Goal: Browse casually

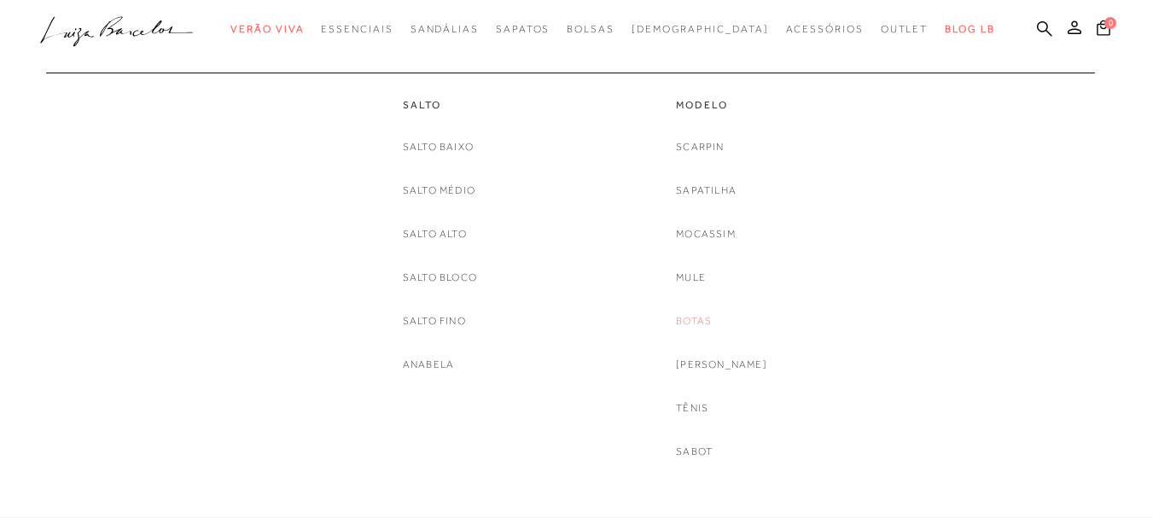
click at [710, 322] on link "Botas" at bounding box center [694, 321] width 36 height 18
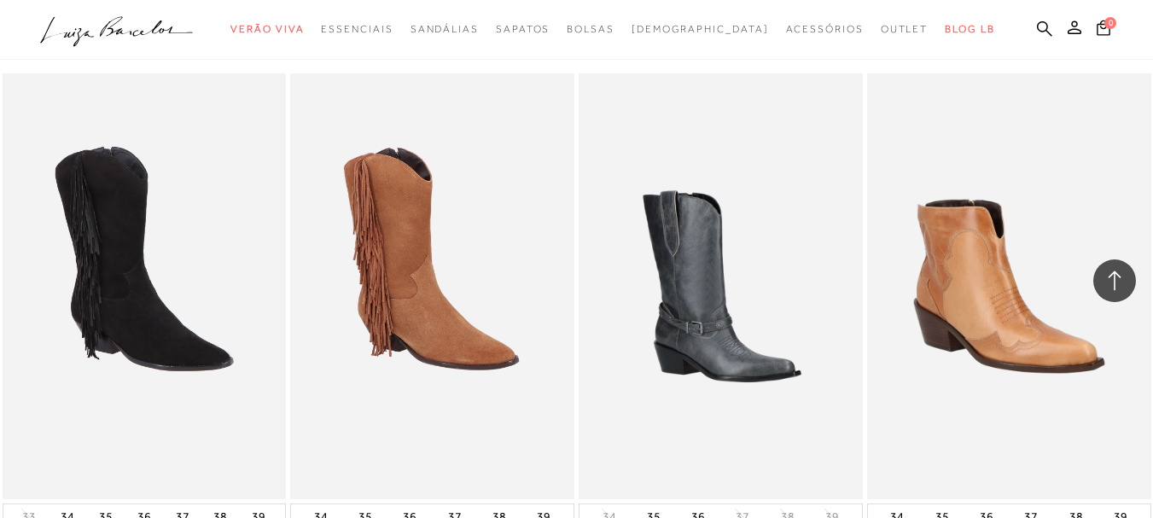
scroll to position [3072, 0]
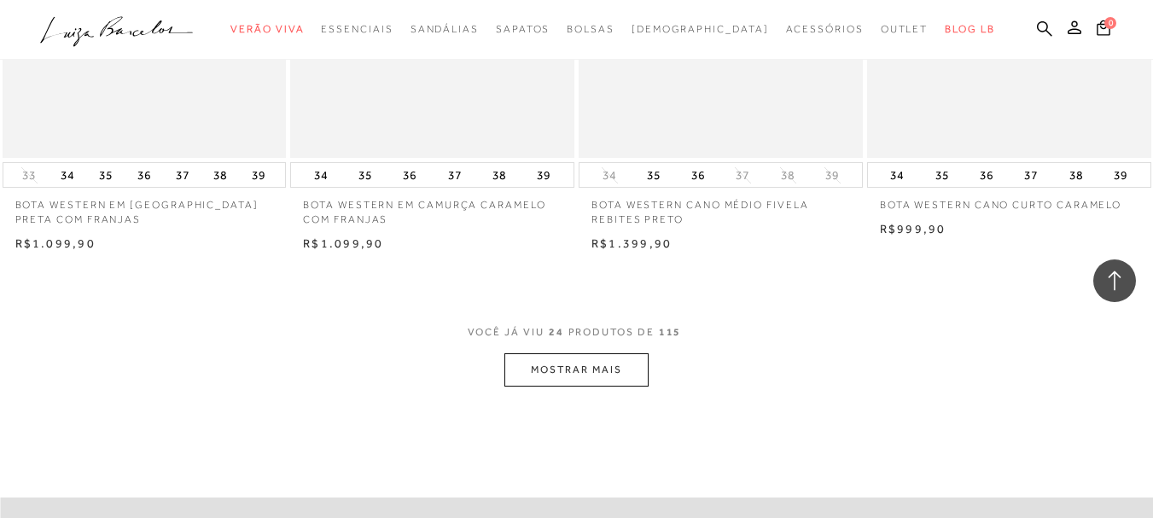
click at [574, 369] on button "MOSTRAR MAIS" at bounding box center [575, 369] width 143 height 33
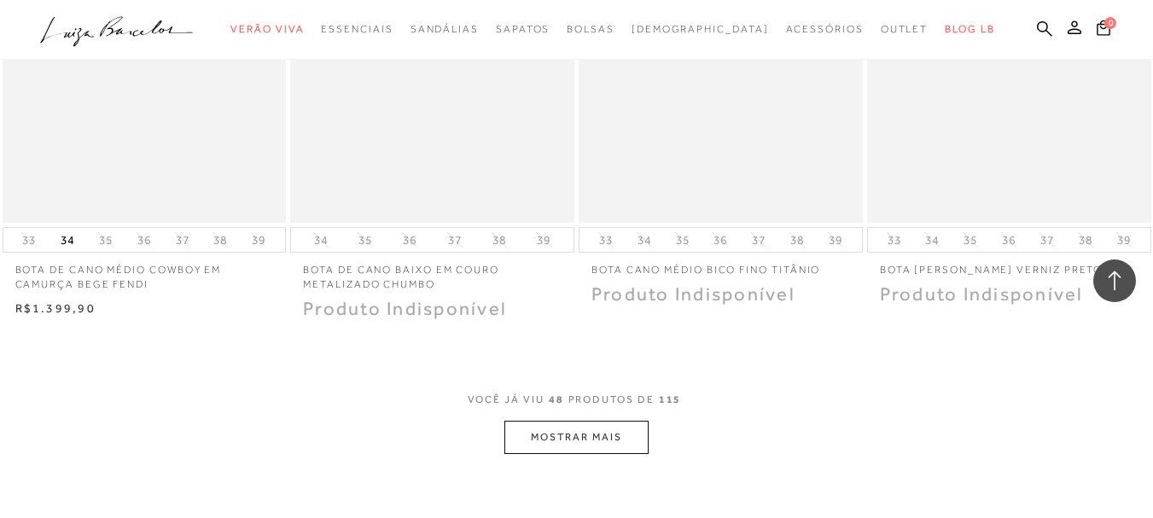
scroll to position [6315, 0]
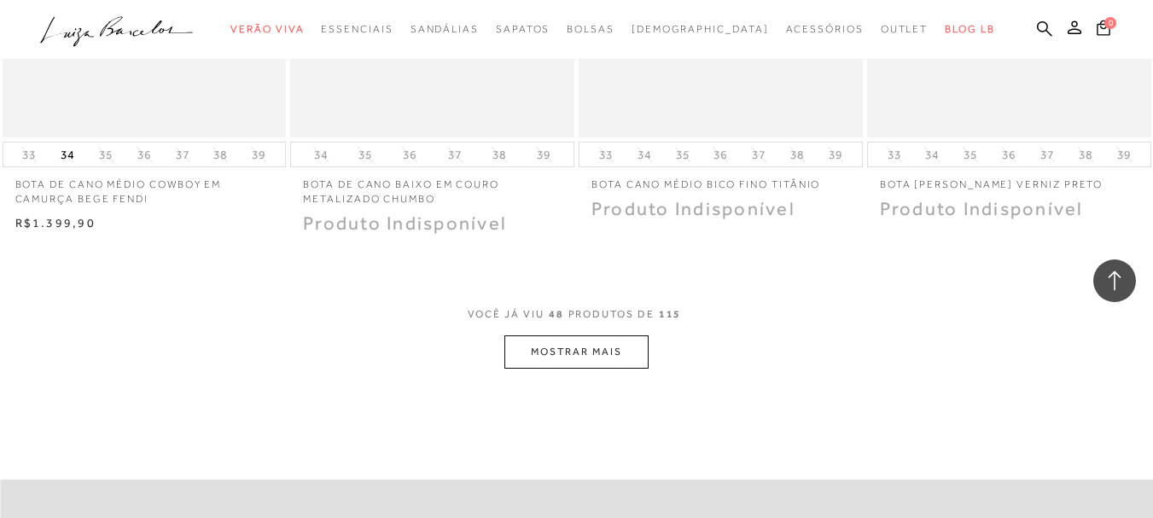
click at [546, 351] on button "MOSTRAR MAIS" at bounding box center [575, 351] width 143 height 33
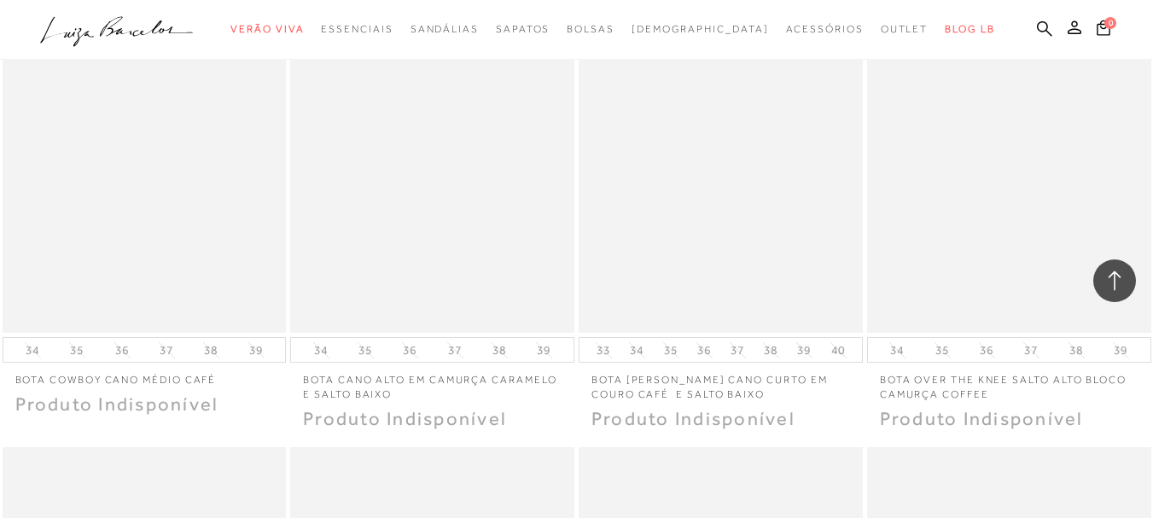
scroll to position [8533, 0]
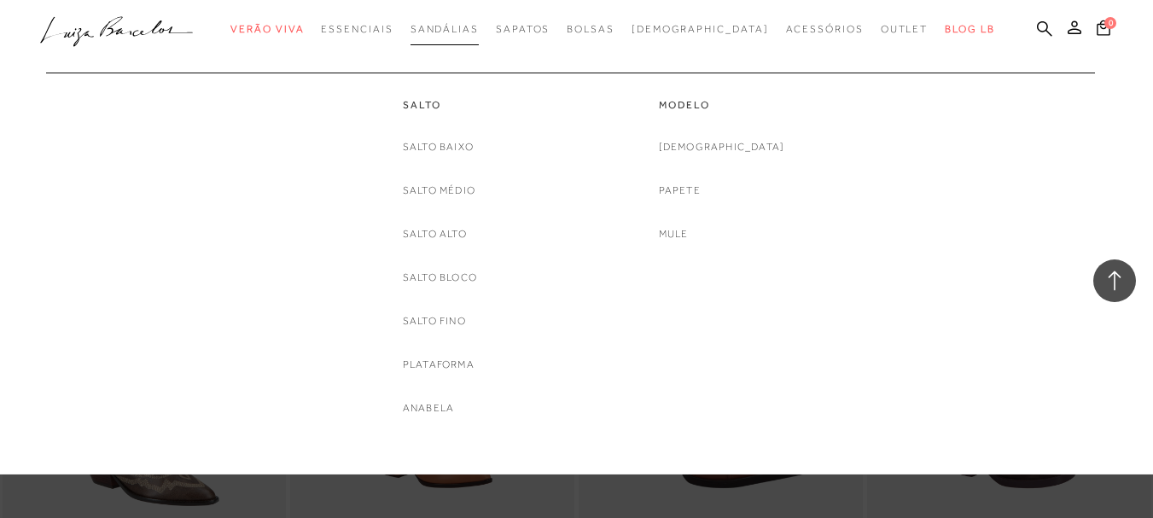
click at [479, 27] on span "Sandálias" at bounding box center [444, 29] width 68 height 12
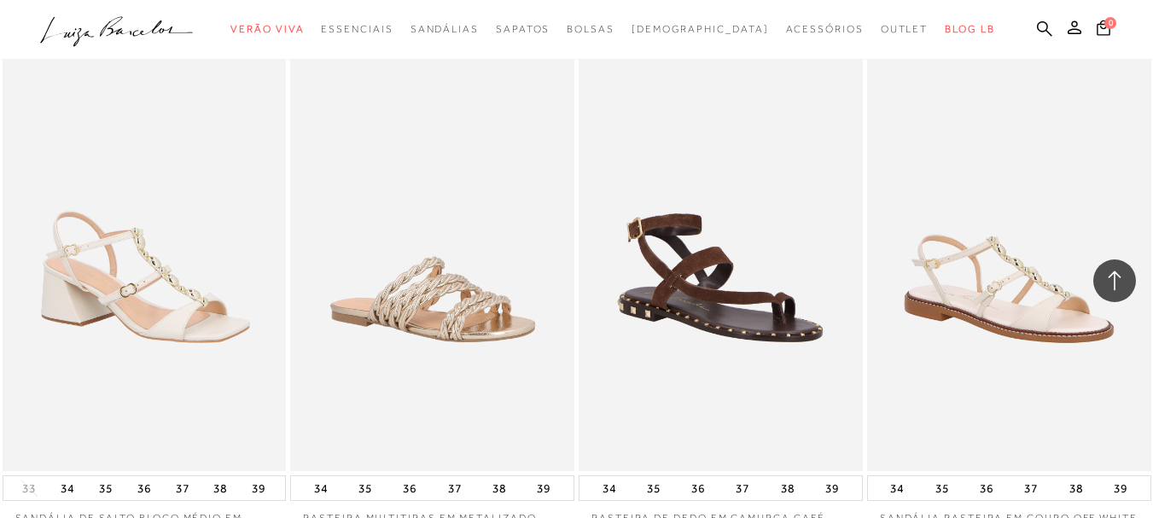
scroll to position [3157, 0]
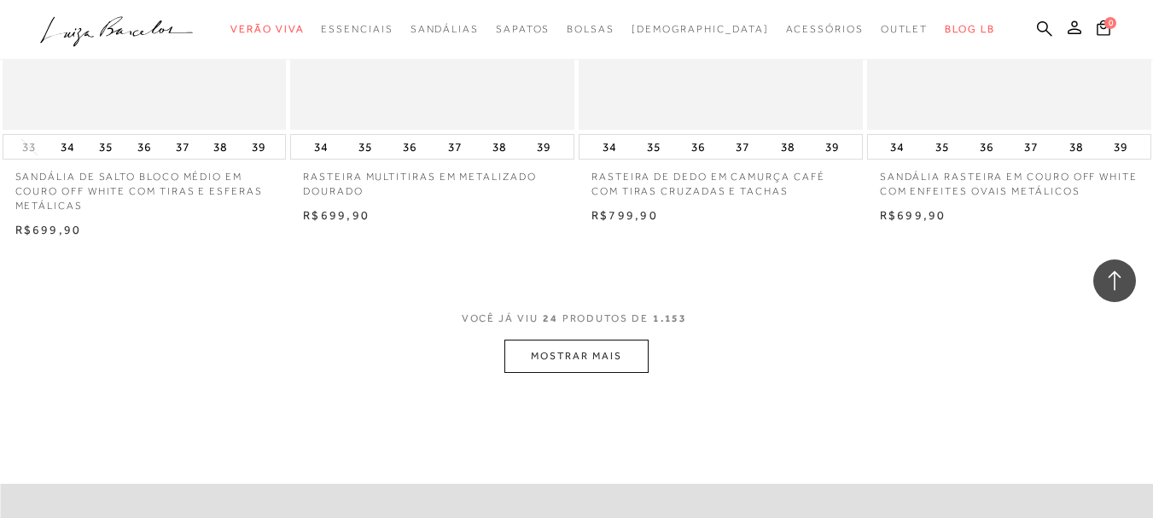
click at [598, 355] on button "MOSTRAR MAIS" at bounding box center [575, 356] width 143 height 33
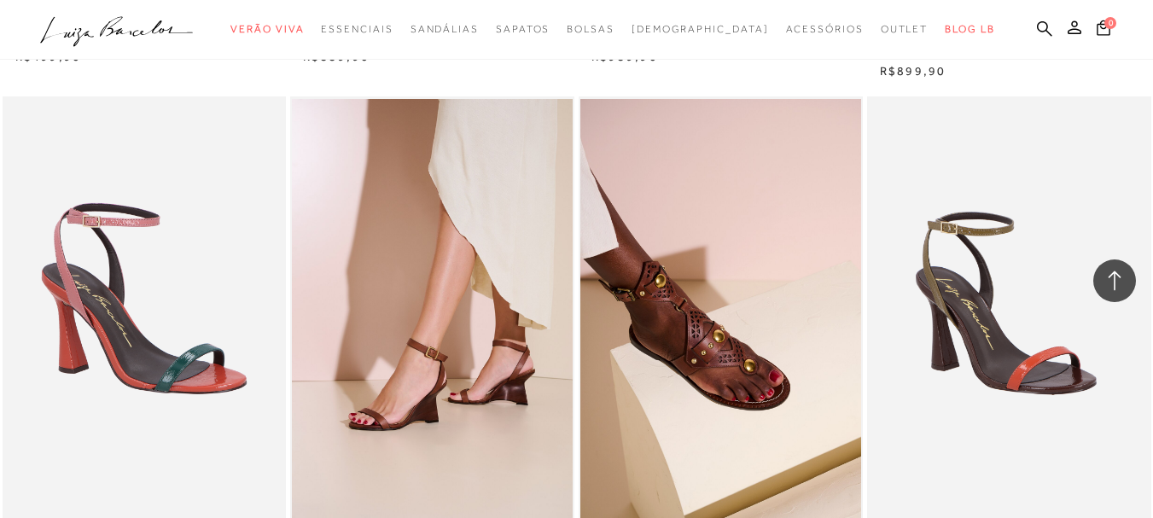
scroll to position [6485, 0]
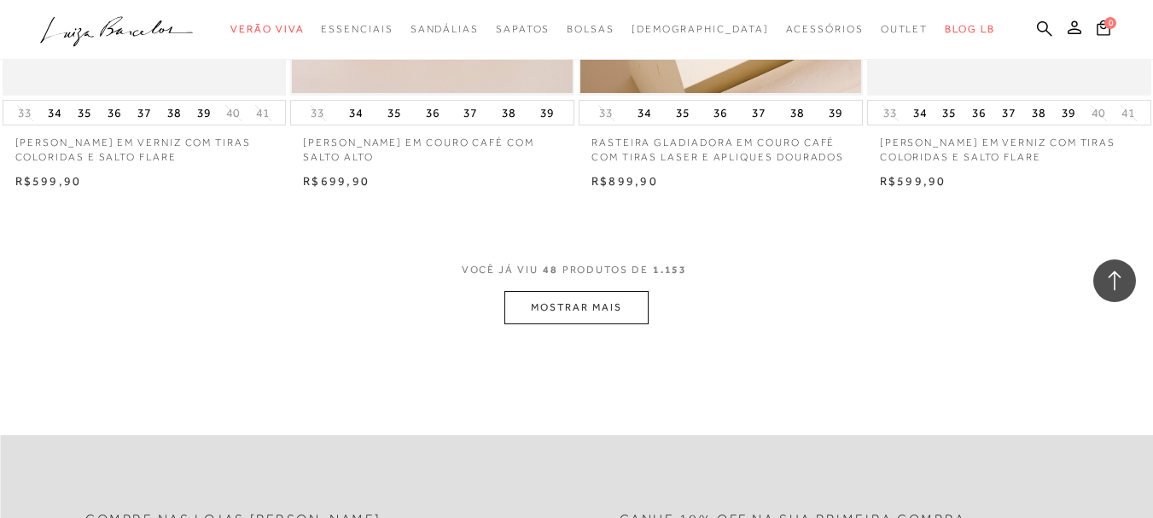
click at [582, 301] on button "MOSTRAR MAIS" at bounding box center [575, 307] width 143 height 33
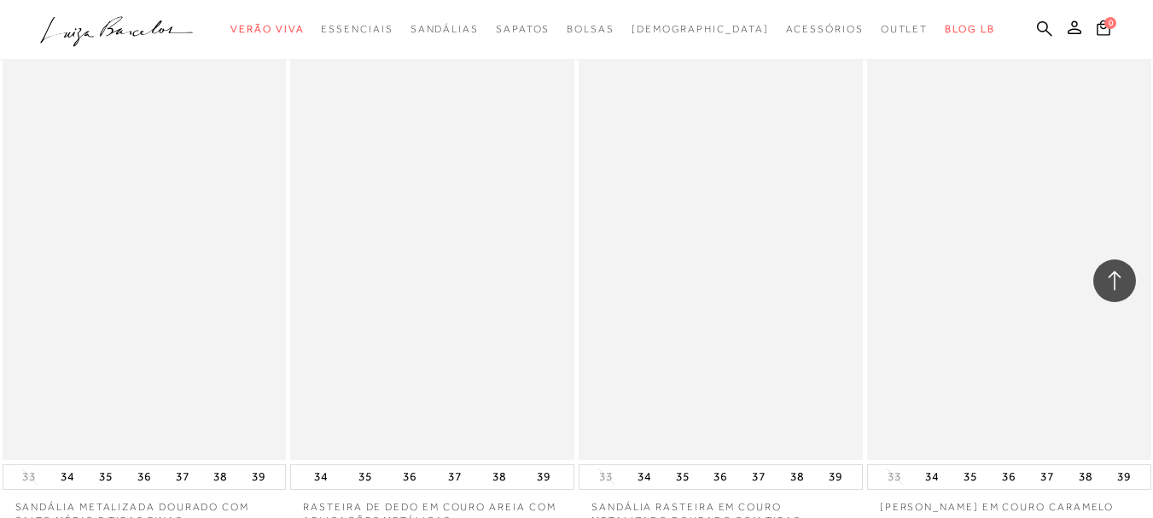
scroll to position [9728, 0]
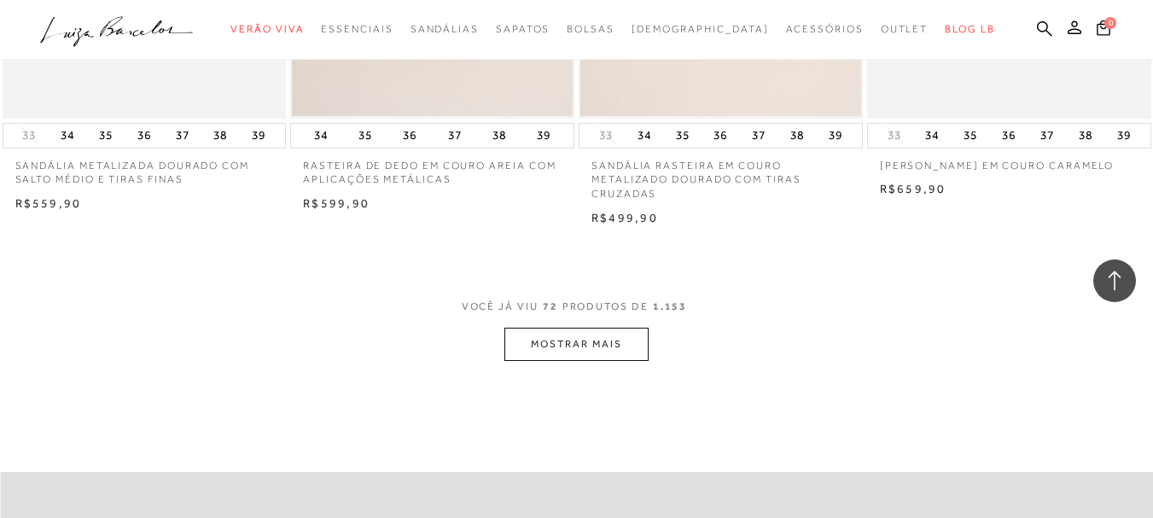
click at [590, 349] on button "MOSTRAR MAIS" at bounding box center [575, 344] width 143 height 33
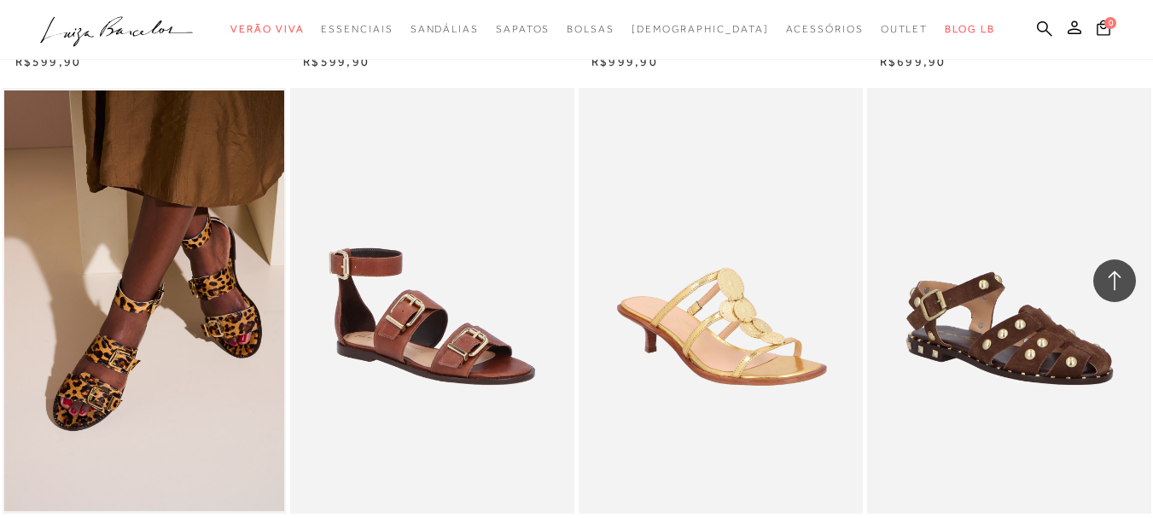
scroll to position [12374, 0]
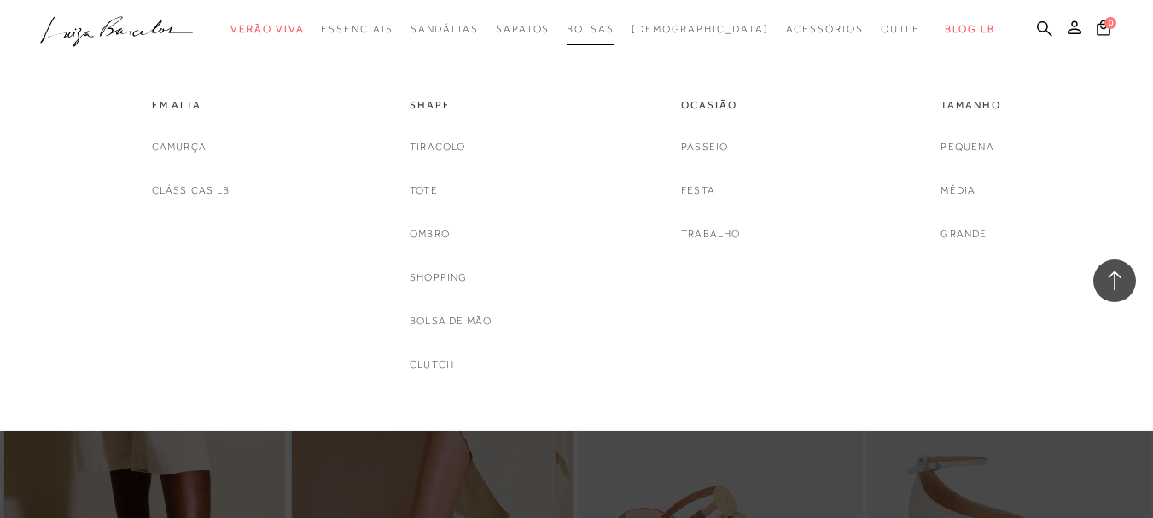
click at [614, 26] on span "Bolsas" at bounding box center [591, 29] width 48 height 12
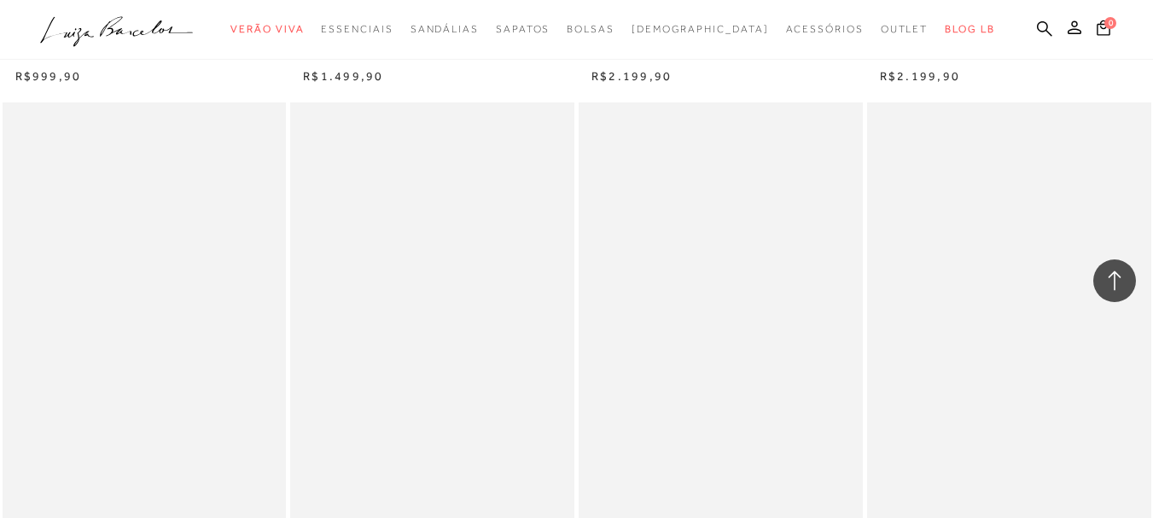
scroll to position [3072, 0]
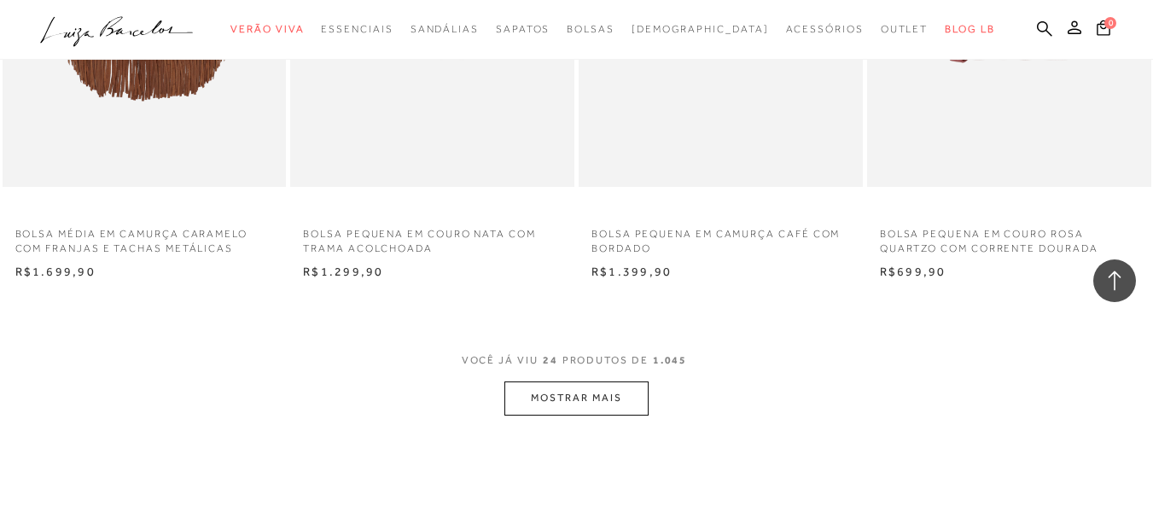
click at [579, 397] on button "MOSTRAR MAIS" at bounding box center [575, 397] width 143 height 33
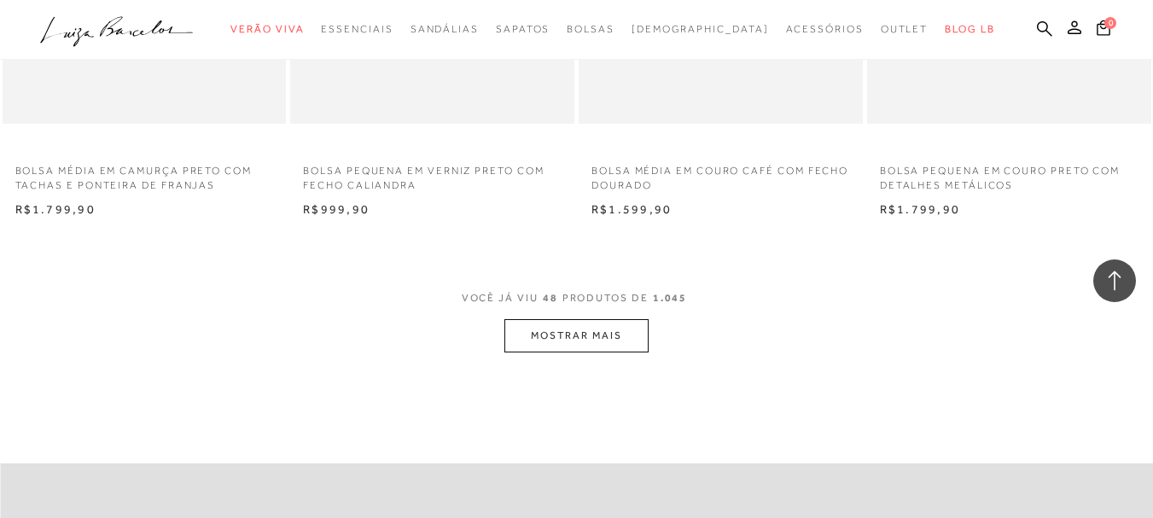
scroll to position [6485, 0]
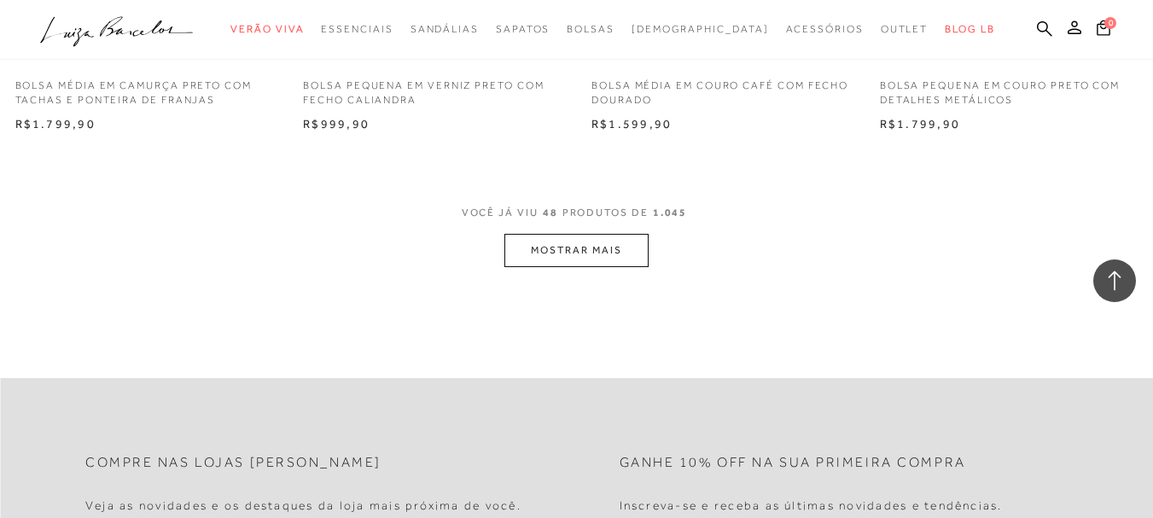
click at [563, 247] on button "MOSTRAR MAIS" at bounding box center [575, 250] width 143 height 33
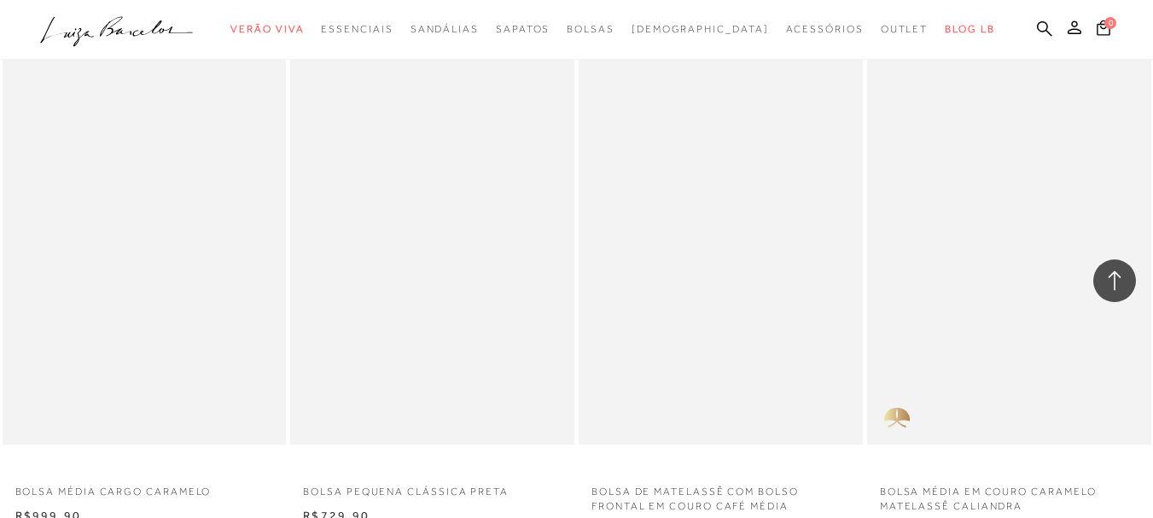
scroll to position [9643, 0]
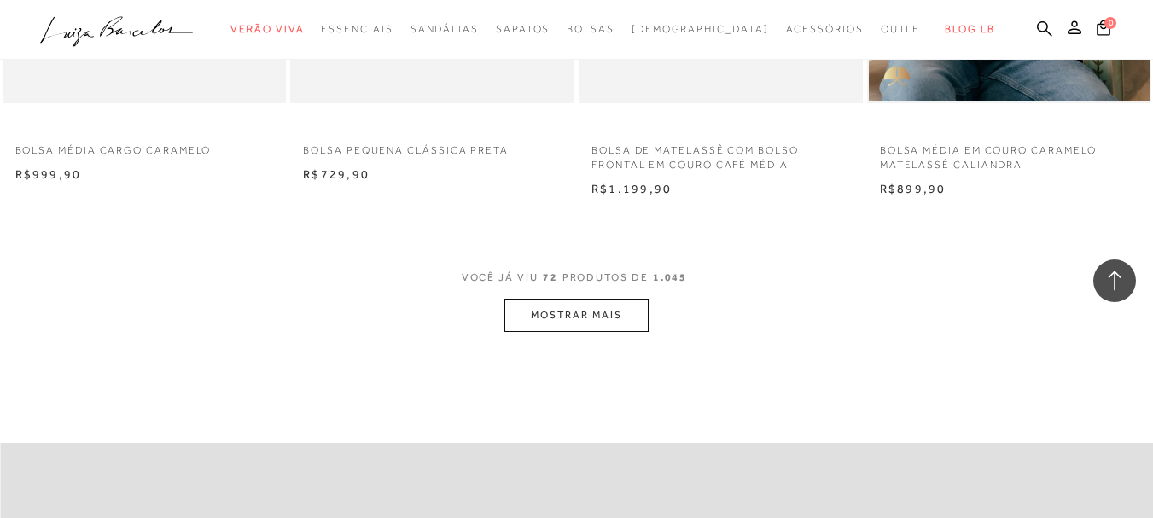
click at [587, 310] on button "MOSTRAR MAIS" at bounding box center [575, 315] width 143 height 33
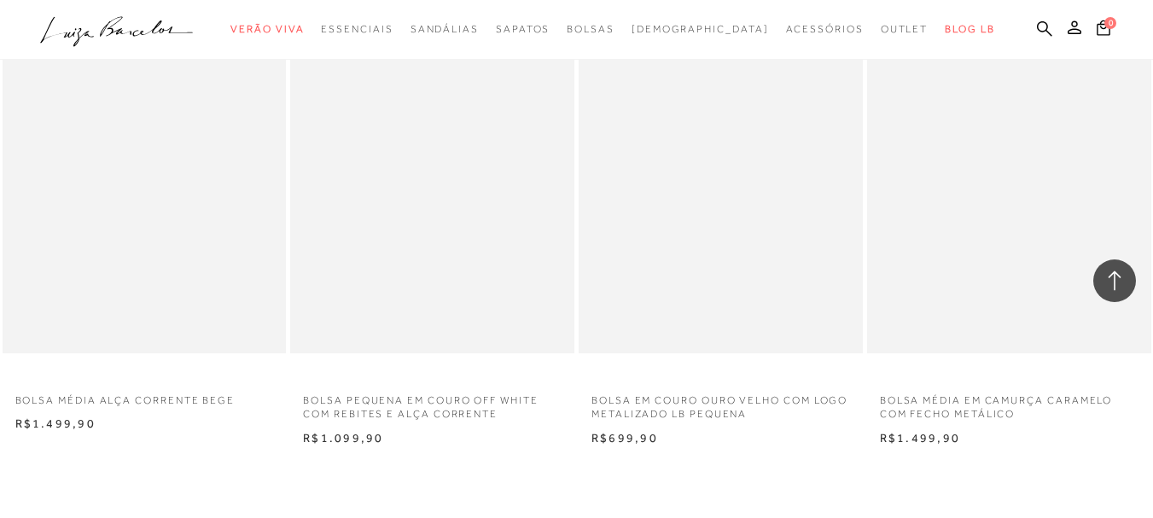
scroll to position [12971, 0]
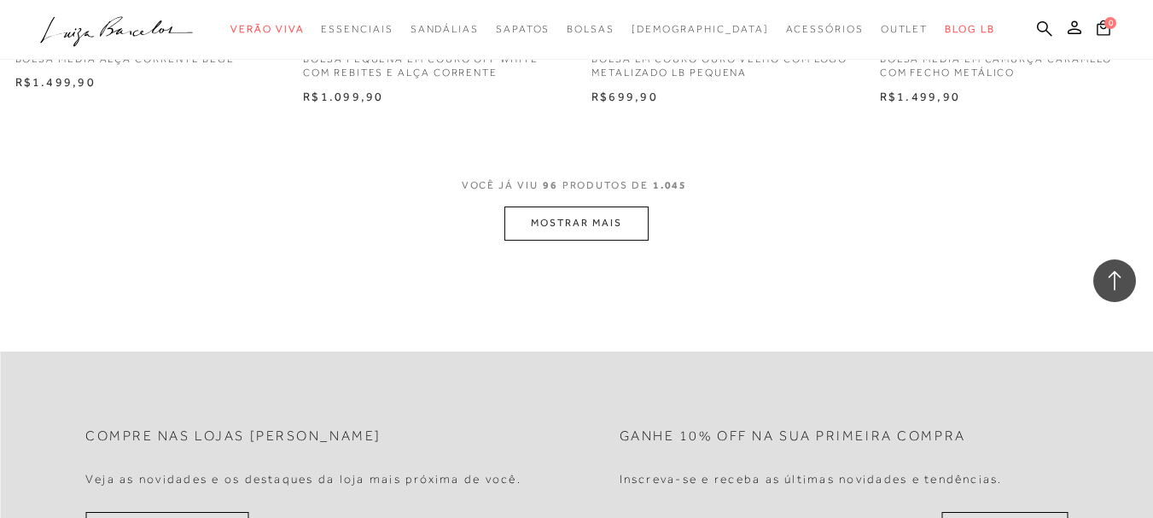
click at [566, 216] on button "MOSTRAR MAIS" at bounding box center [575, 223] width 143 height 33
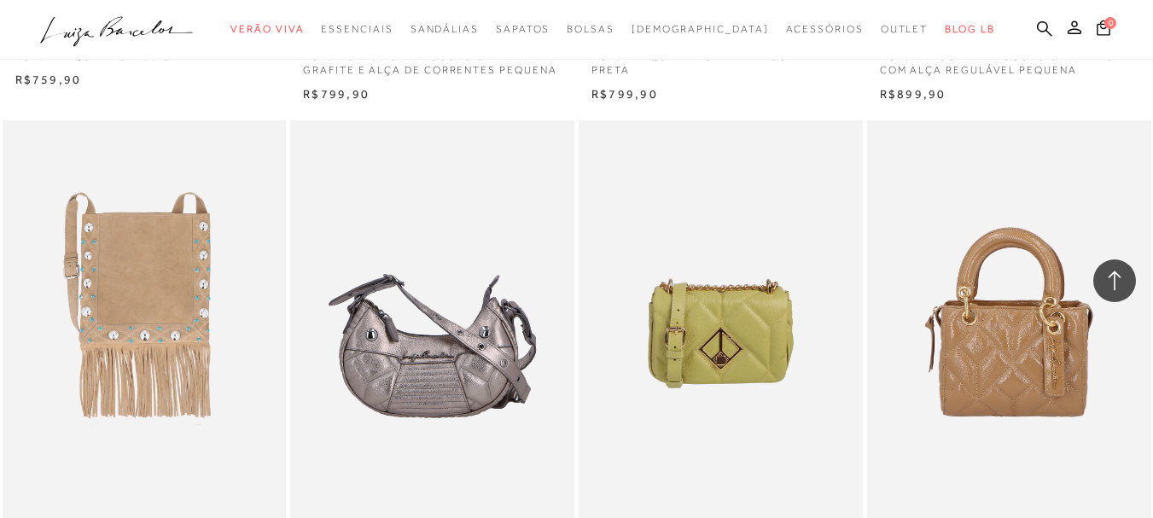
scroll to position [16128, 0]
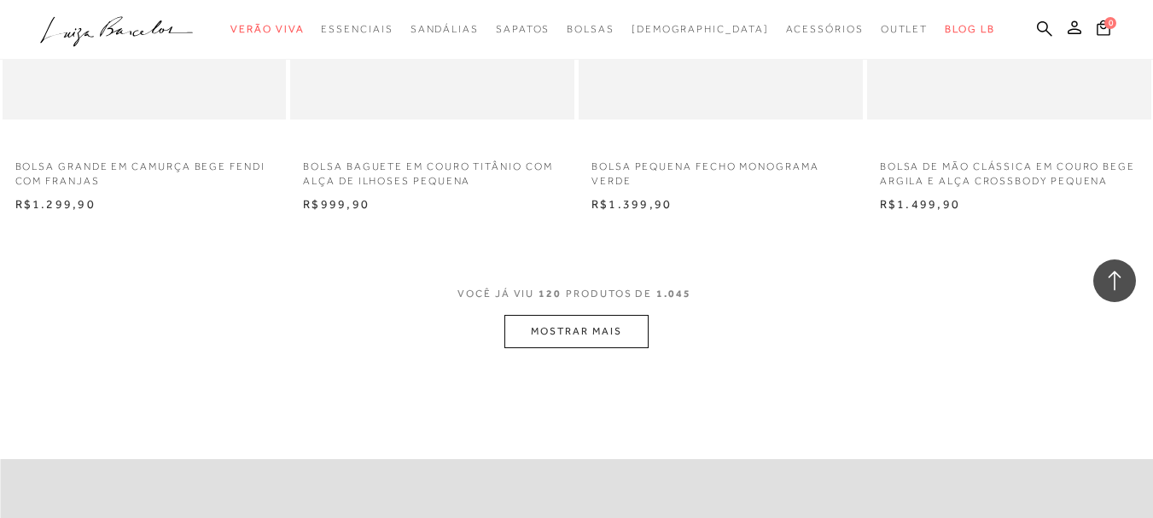
click at [575, 333] on button "MOSTRAR MAIS" at bounding box center [575, 331] width 143 height 33
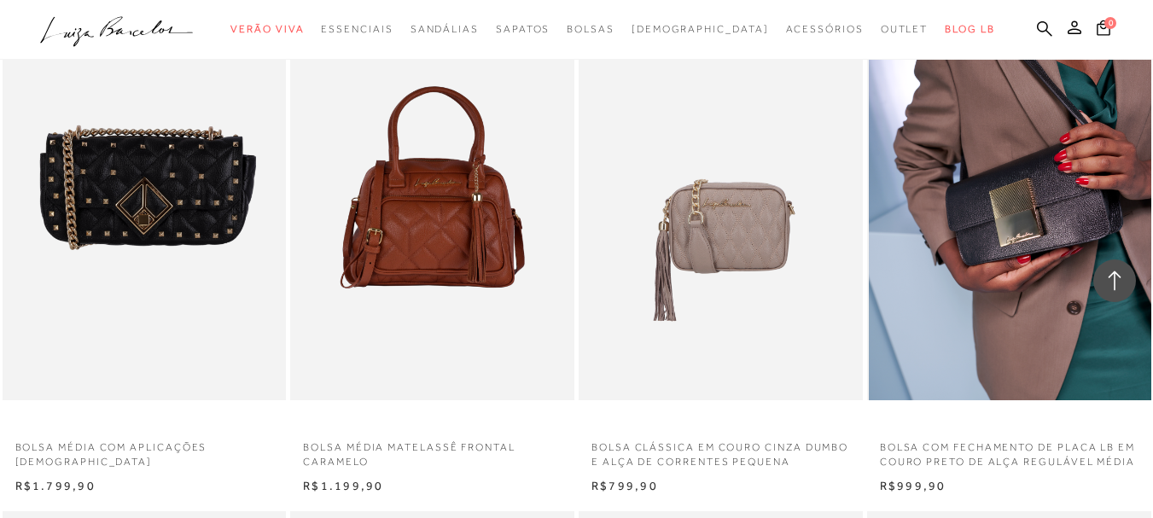
scroll to position [16726, 0]
